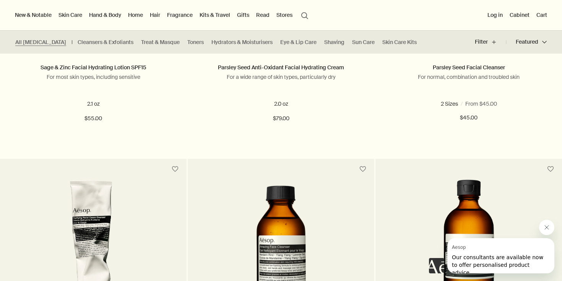
scroll to position [1679, 0]
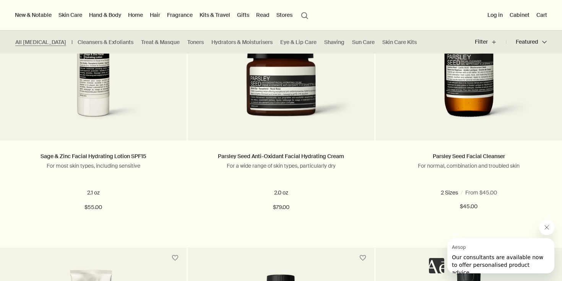
click at [305, 14] on button "search Search" at bounding box center [305, 15] width 14 height 15
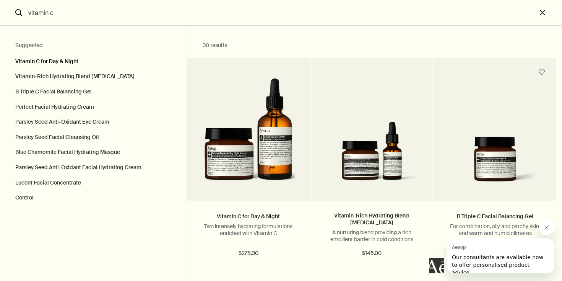
click at [54, 63] on button "Vitamin C for Day & Night" at bounding box center [93, 59] width 187 height 19
type input "Vitamin C for Day & Night"
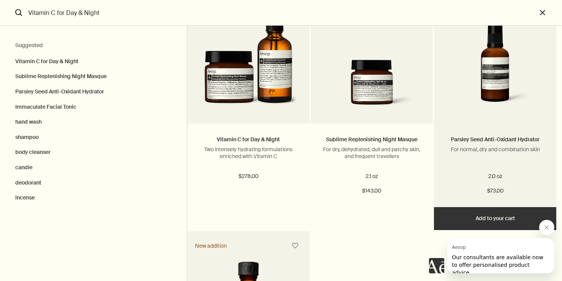
scroll to position [76, 0]
